Goal: Task Accomplishment & Management: Manage account settings

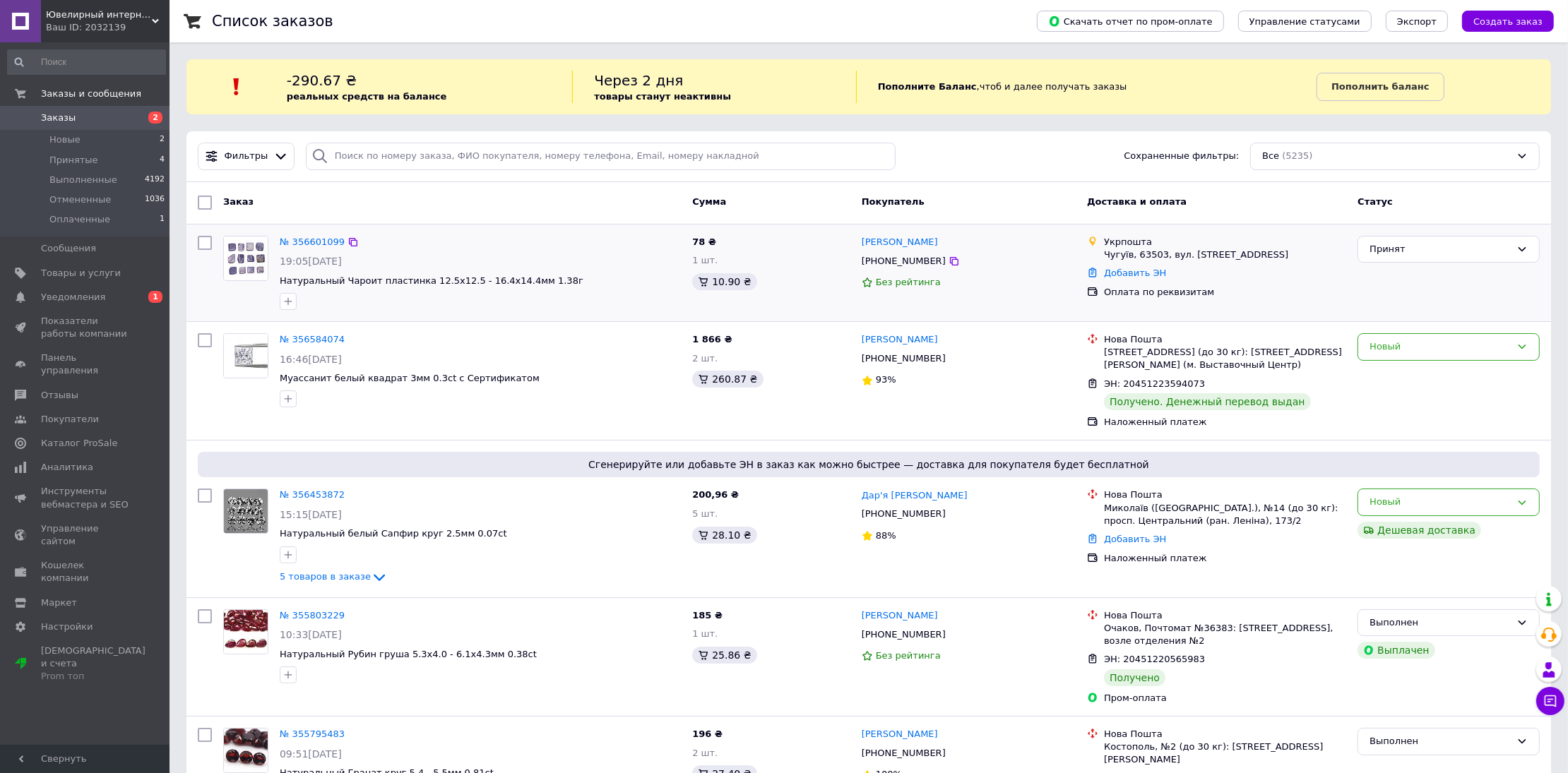
click at [285, 232] on div "№ 356601099 19:05[DATE] Натуральный Чароит пластинка 12.5х12.5 - 16.4х14.4мм 1.…" at bounding box center [480, 273] width 413 height 86
click at [290, 237] on link "№ 356601099" at bounding box center [312, 242] width 65 height 10
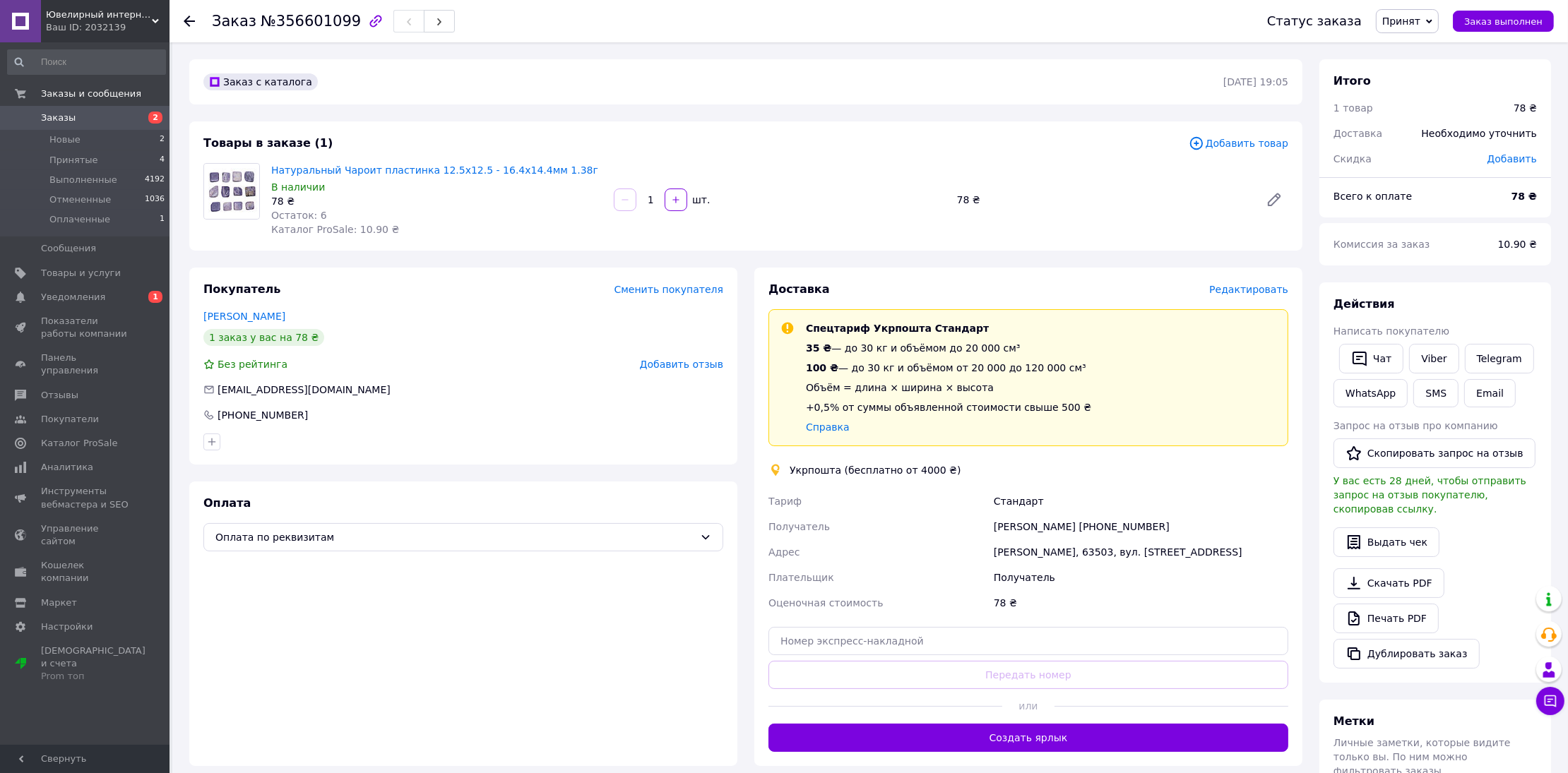
click at [1281, 290] on span "Редактировать" at bounding box center [1249, 289] width 79 height 11
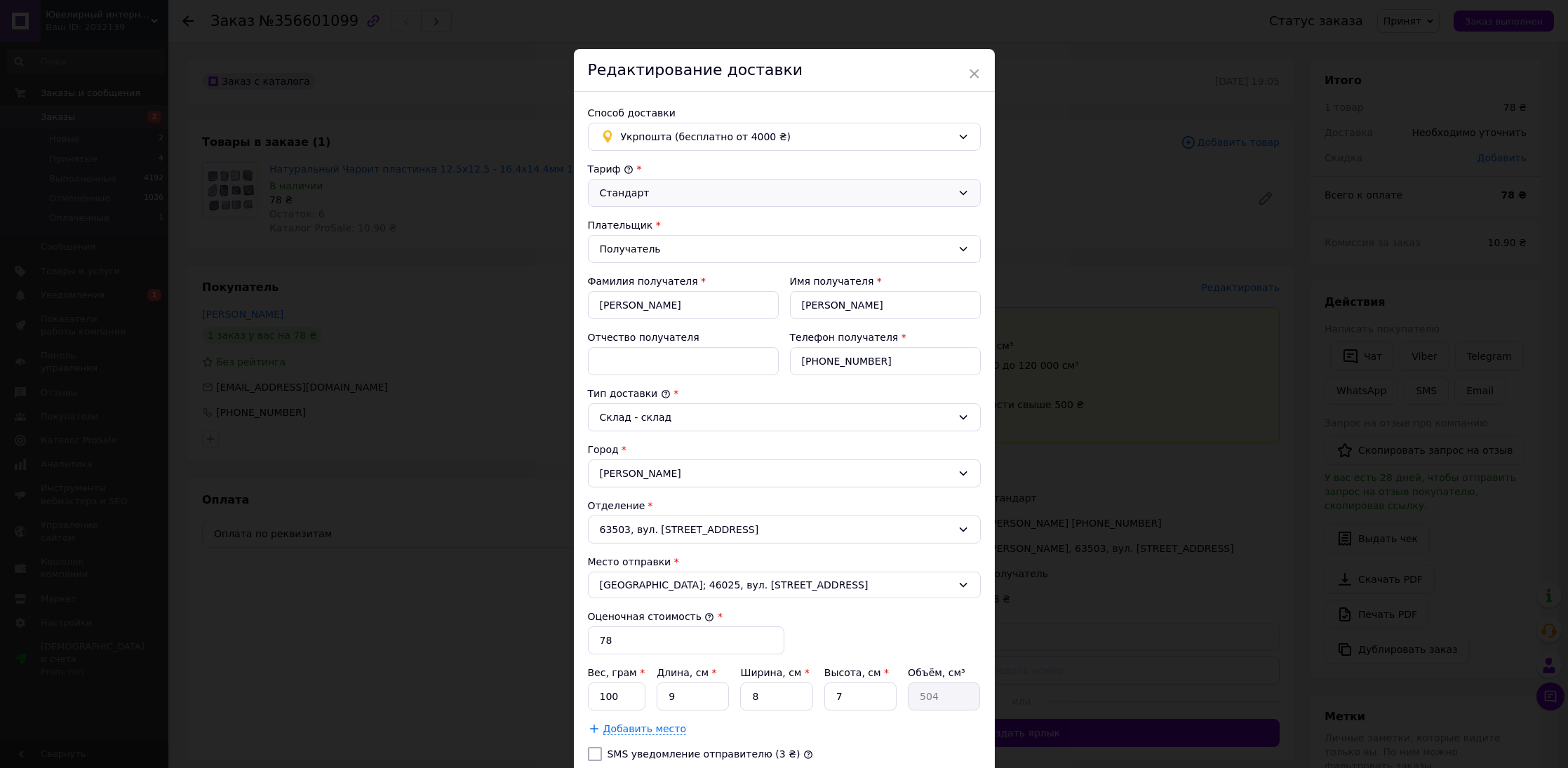
click at [757, 199] on div "Стандарт" at bounding box center [775, 193] width 352 height 16
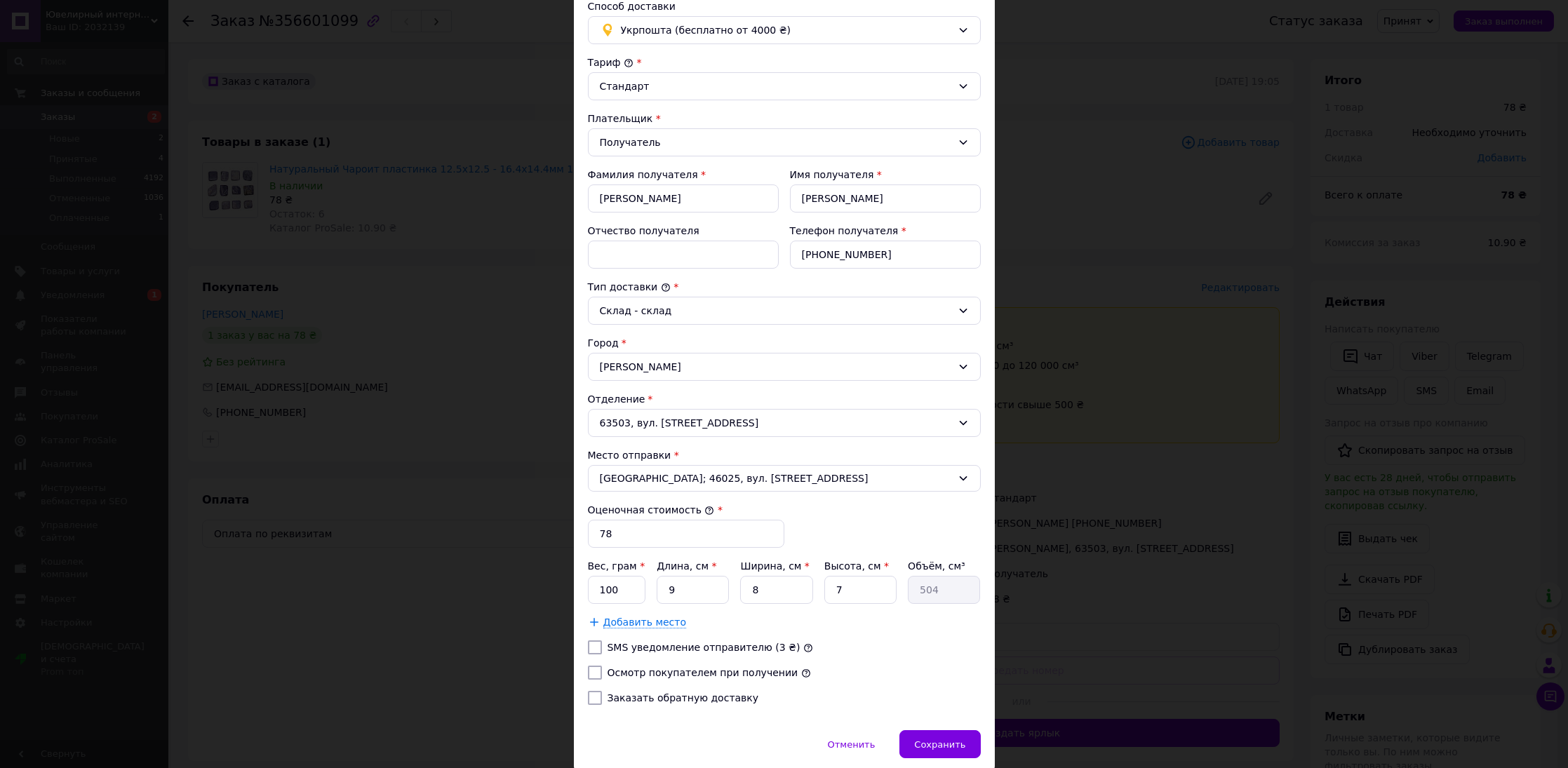
scroll to position [139, 0]
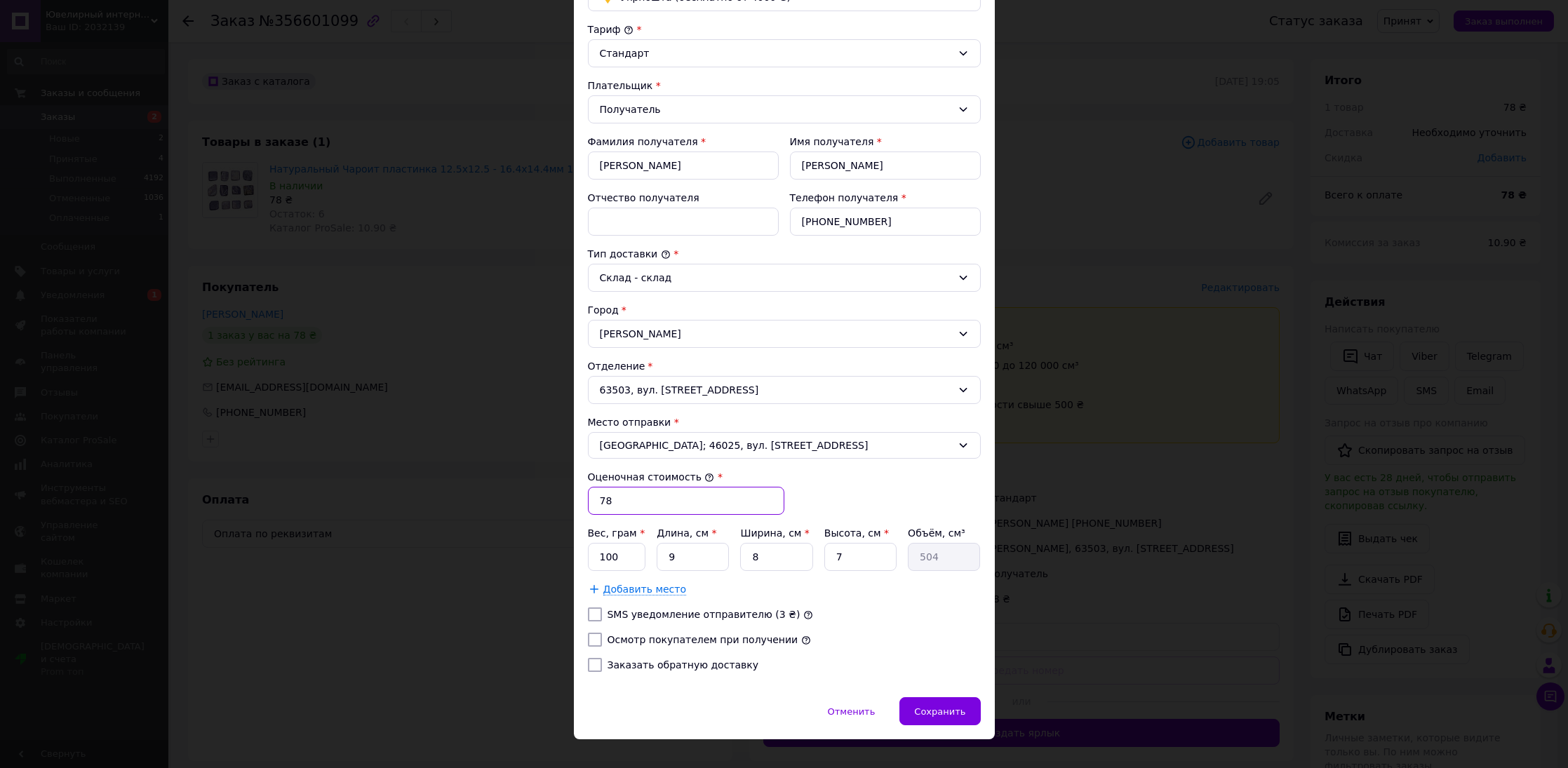
click at [747, 496] on input "78" at bounding box center [686, 501] width 196 height 28
type input "100"
click at [924, 706] on span "Сохранить" at bounding box center [939, 712] width 51 height 10
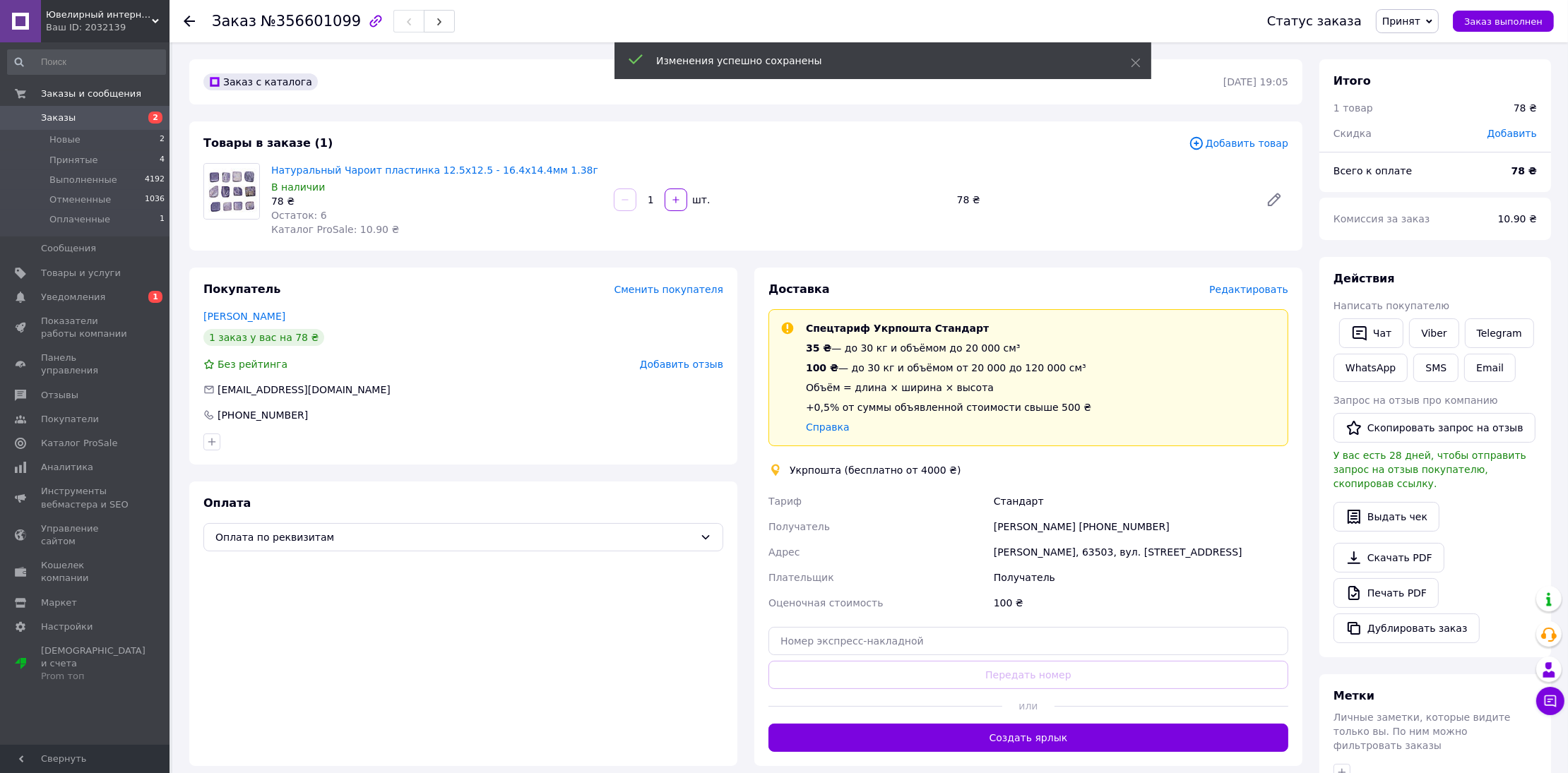
click at [1252, 301] on div "Доставка Редактировать Спецтариф Укрпошта Стандарт 35 ₴ — до 30 кг и объёмом до…" at bounding box center [1028, 517] width 520 height 470
click at [1261, 289] on span "Редактировать" at bounding box center [1249, 289] width 79 height 11
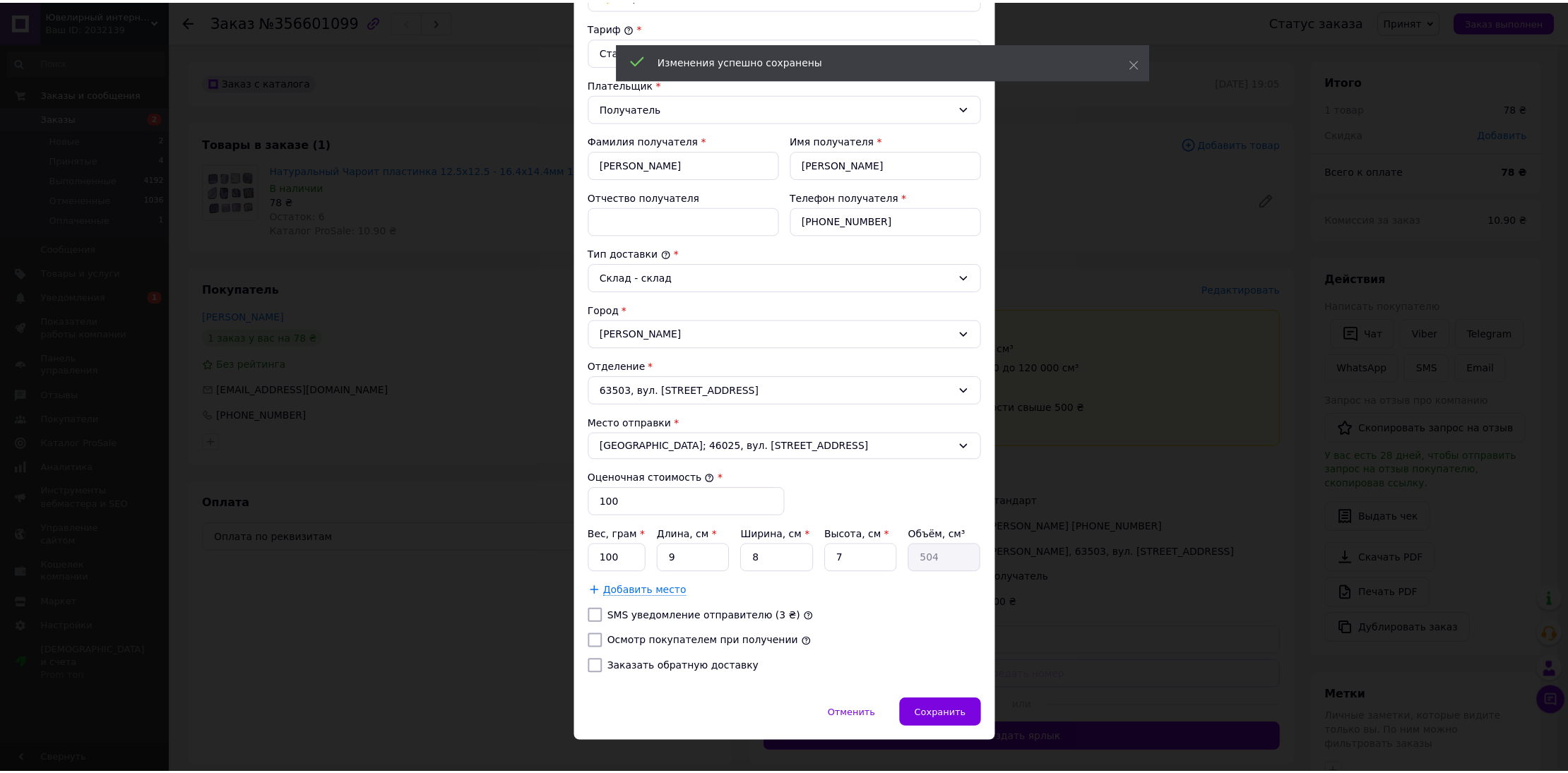
scroll to position [158, 0]
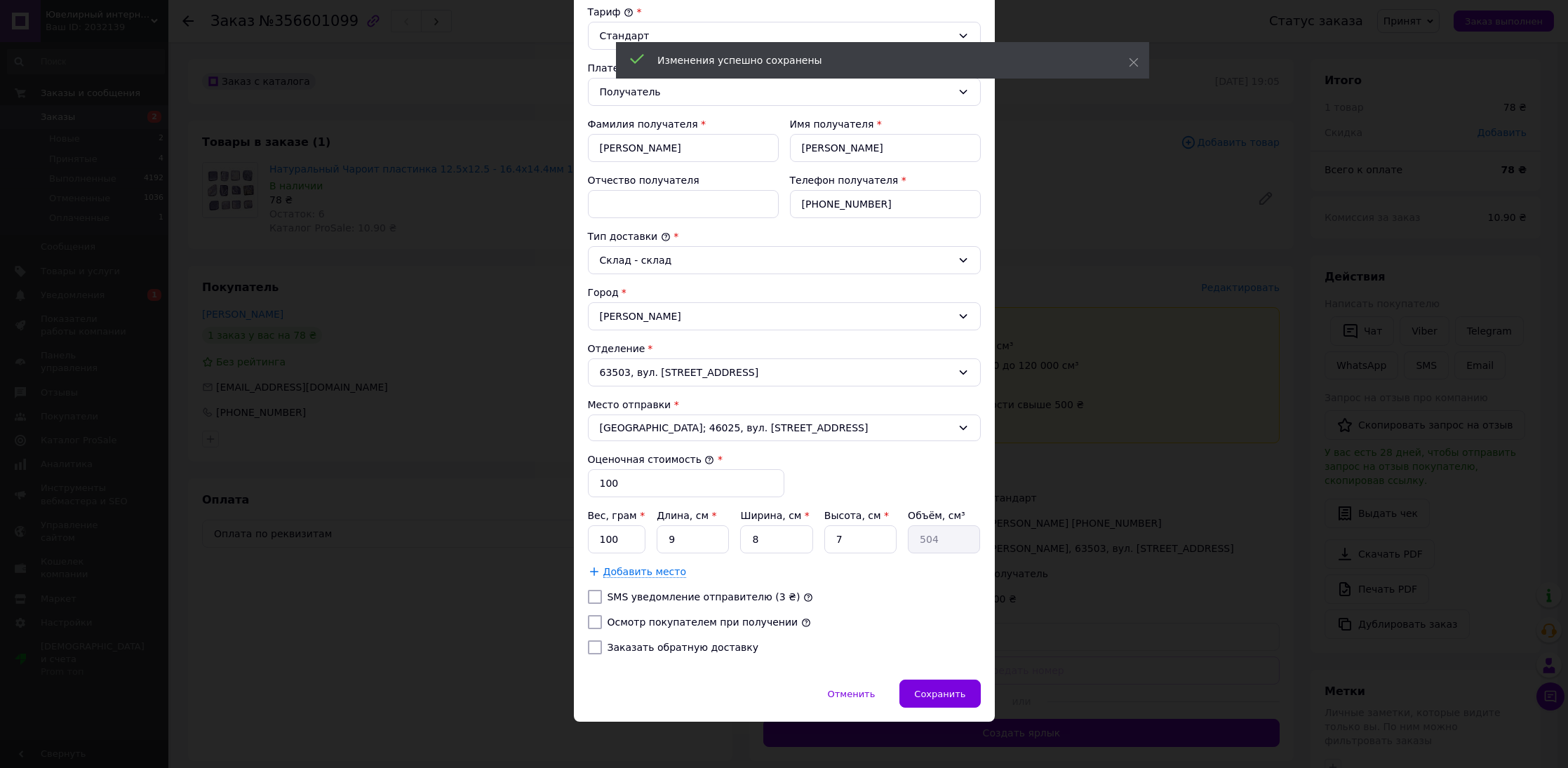
click at [664, 617] on label "Осмотр покупателем при получении" at bounding box center [703, 622] width 191 height 11
click at [602, 616] on input "Осмотр покупателем при получении" at bounding box center [595, 622] width 14 height 14
checkbox input "true"
click at [947, 680] on div "Сохранить" at bounding box center [939, 694] width 81 height 28
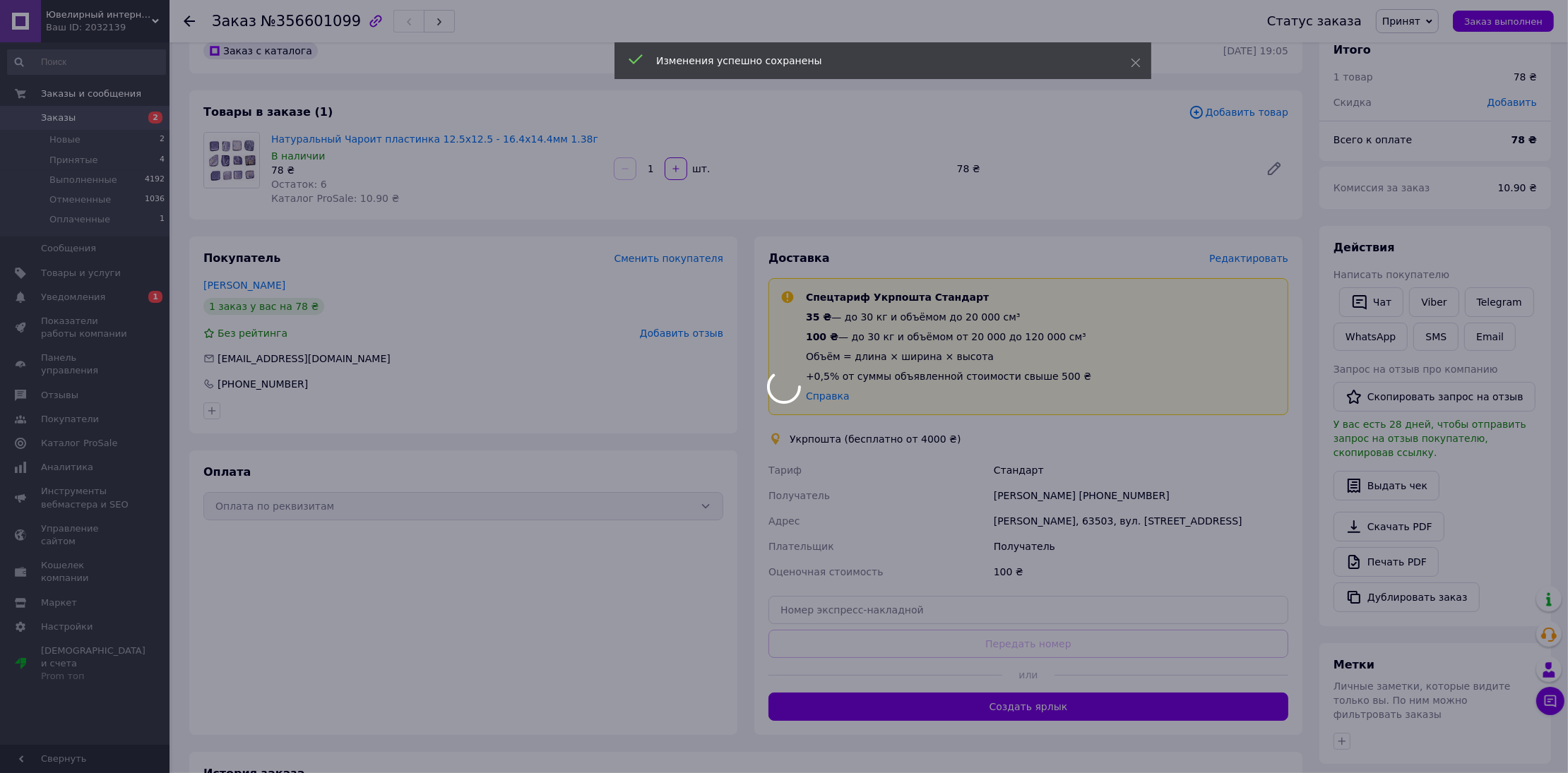
scroll to position [140, 0]
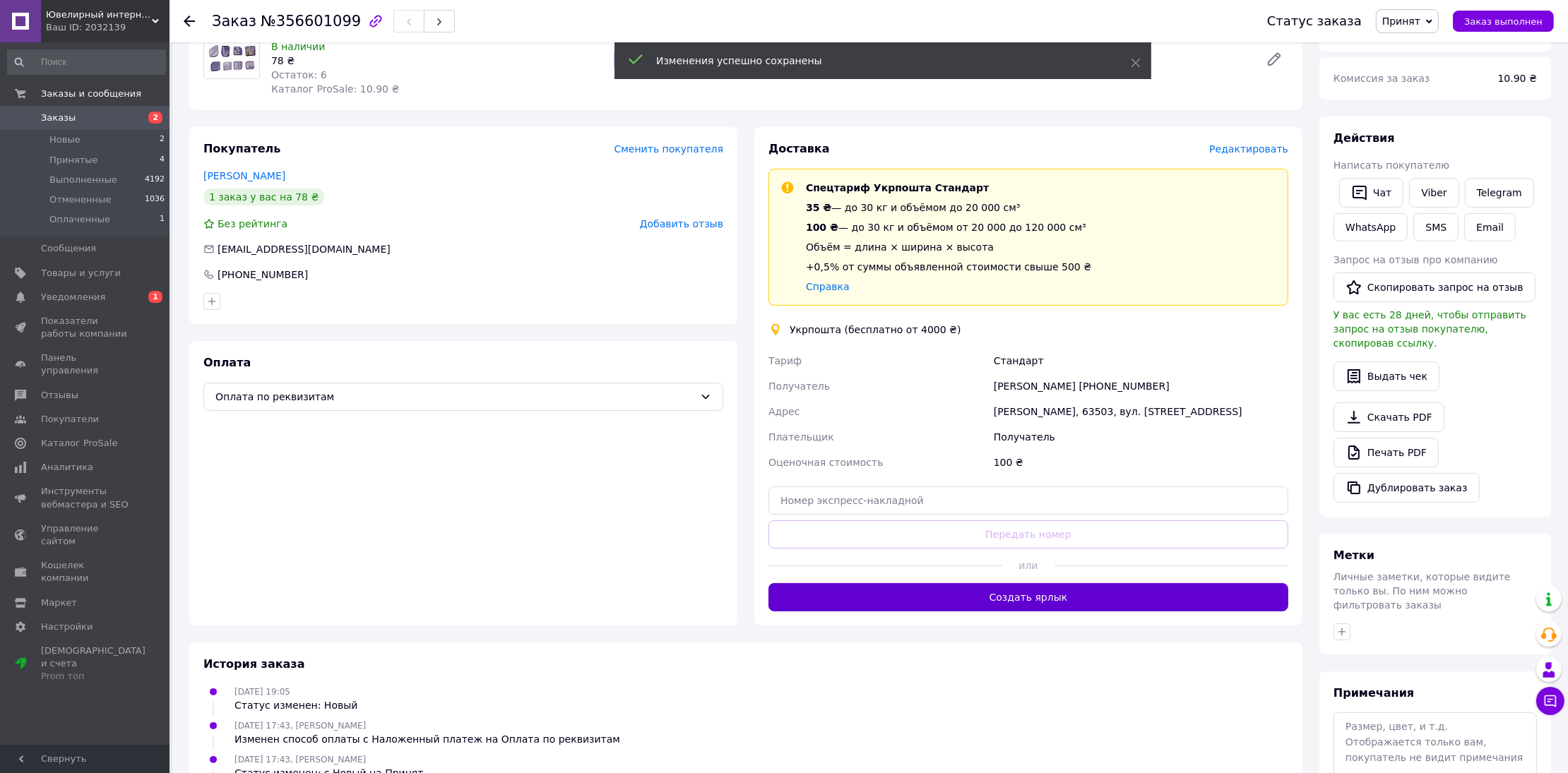
click at [1067, 585] on button "Создать ярлык" at bounding box center [1028, 598] width 520 height 28
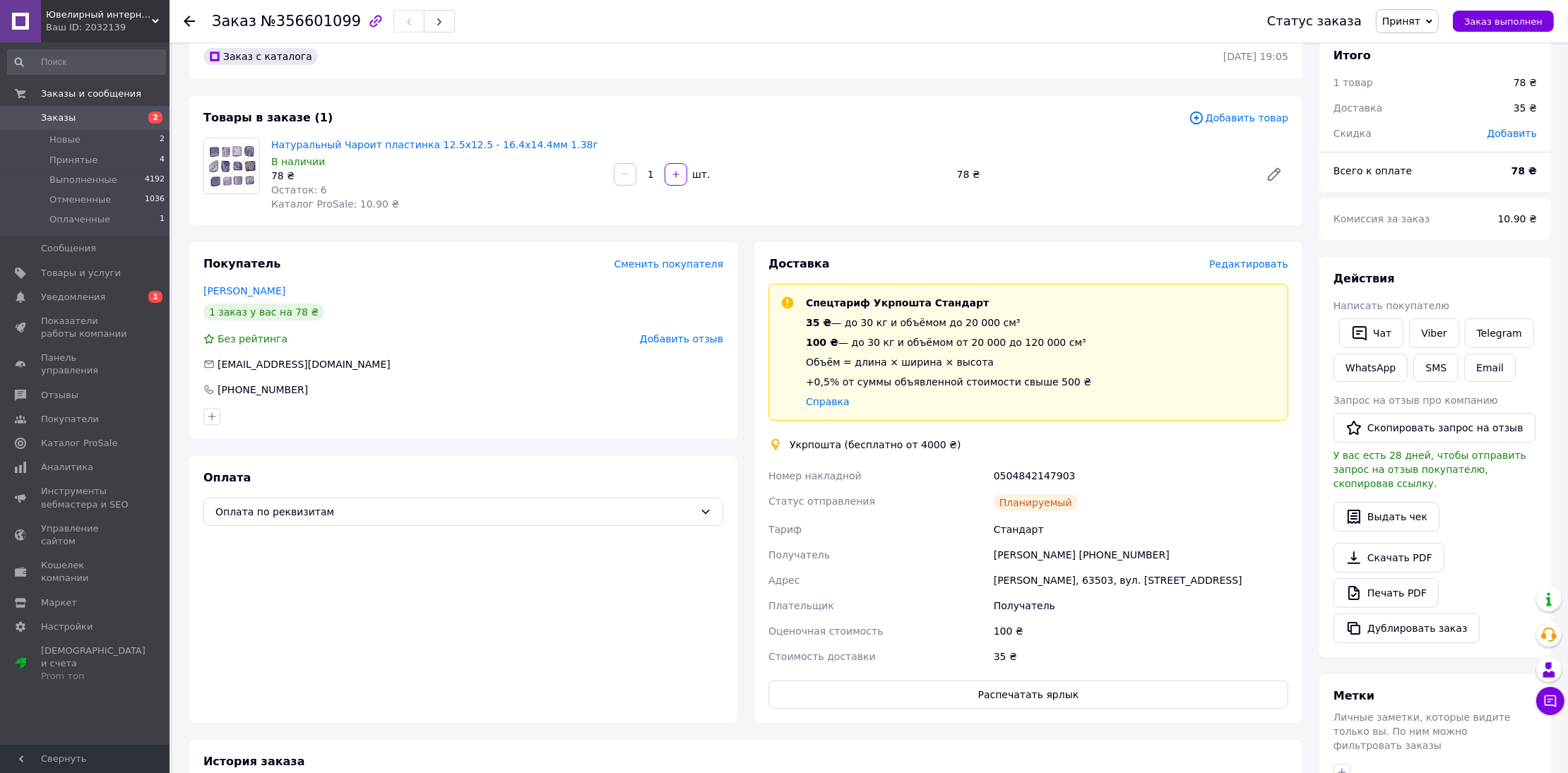
scroll to position [0, 0]
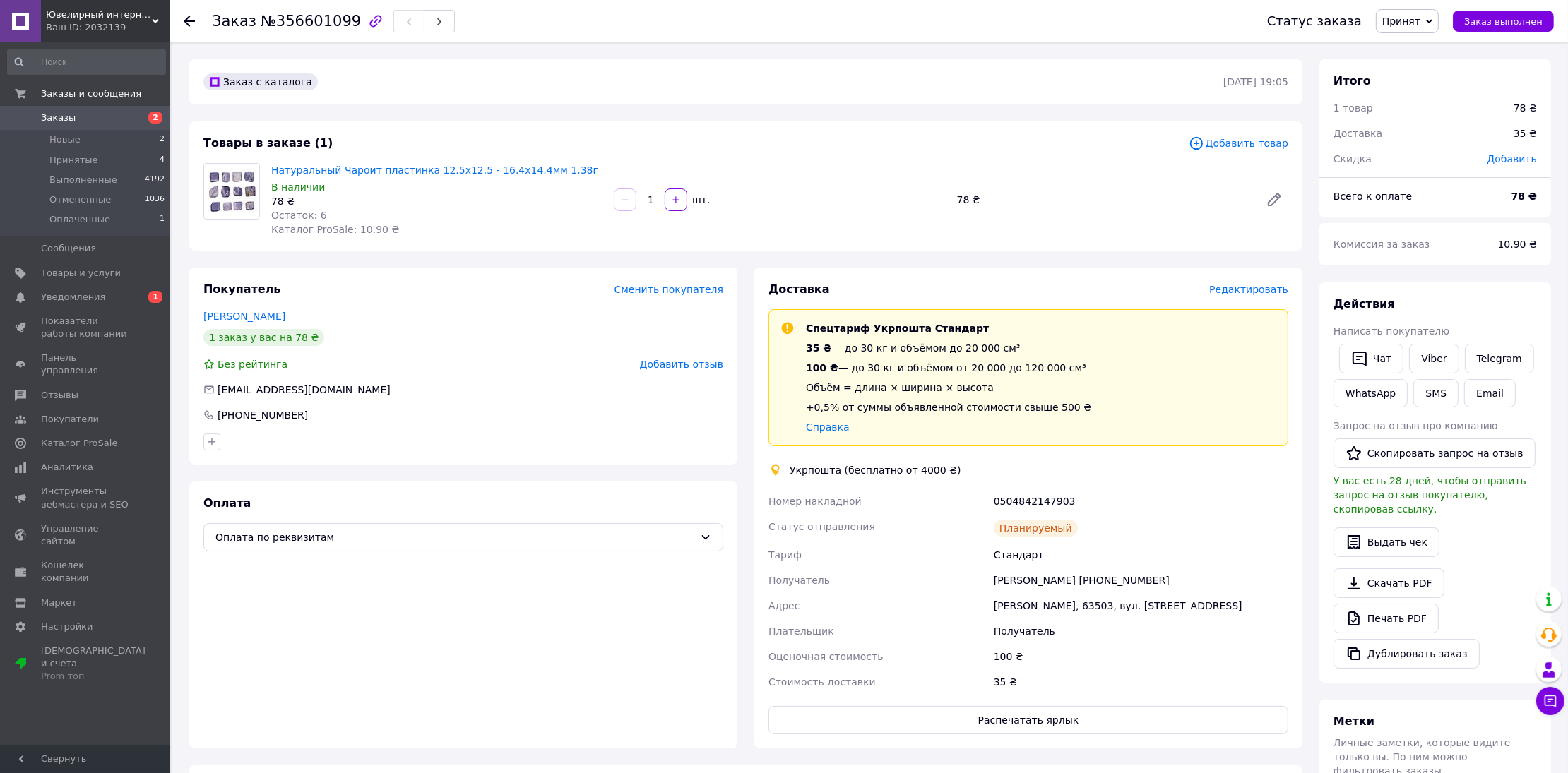
click at [1011, 499] on div "0504842147903" at bounding box center [1141, 501] width 300 height 25
copy div "0504842147903"
click at [532, 413] on div "[PHONE_NUMBER]" at bounding box center [463, 415] width 520 height 14
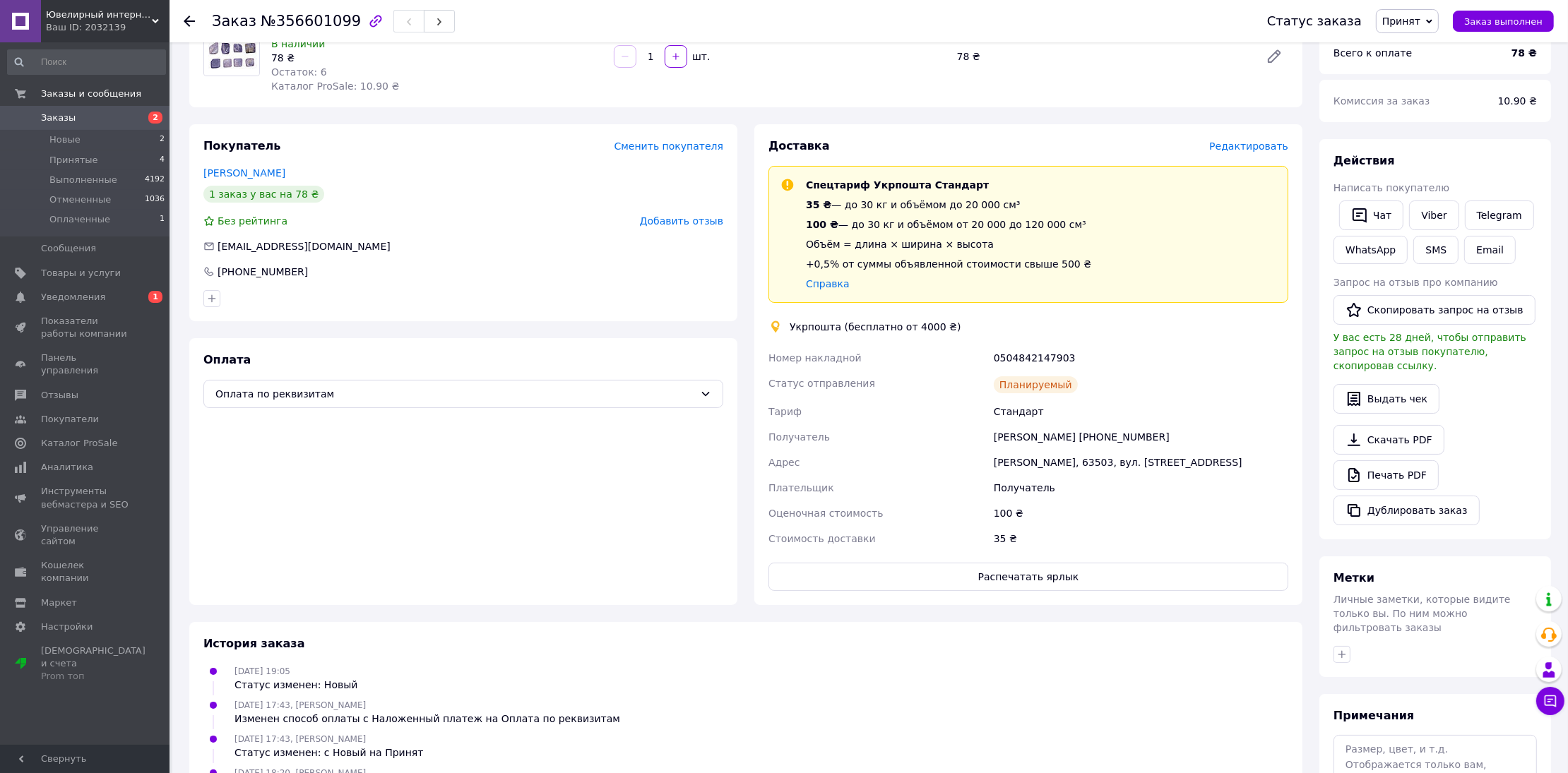
scroll to position [212, 0]
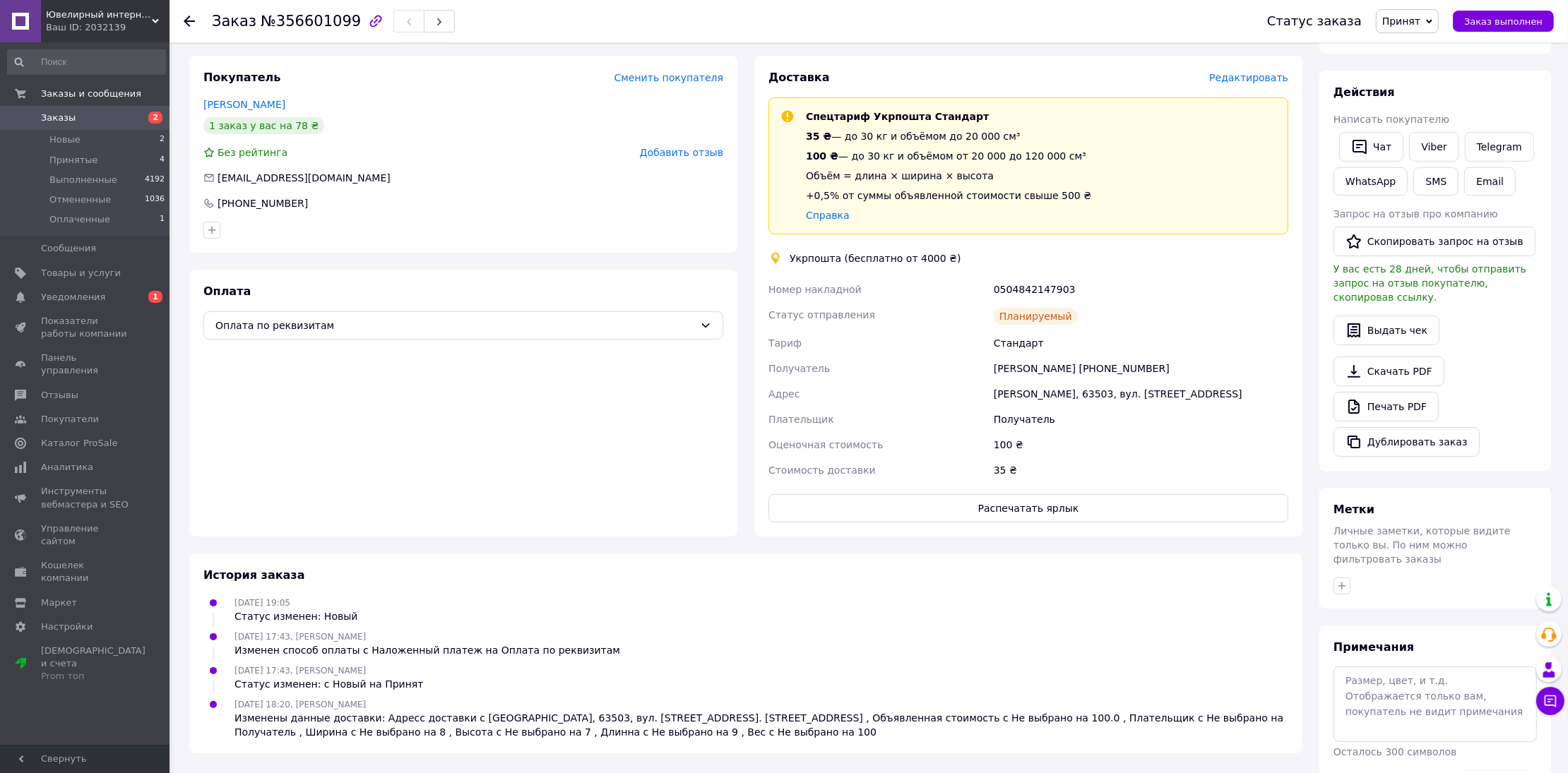
click at [1009, 390] on div "[PERSON_NAME], 63503, вул. [STREET_ADDRESS]" at bounding box center [1141, 394] width 300 height 25
copy div "[PERSON_NAME]"
